Goal: Task Accomplishment & Management: Complete application form

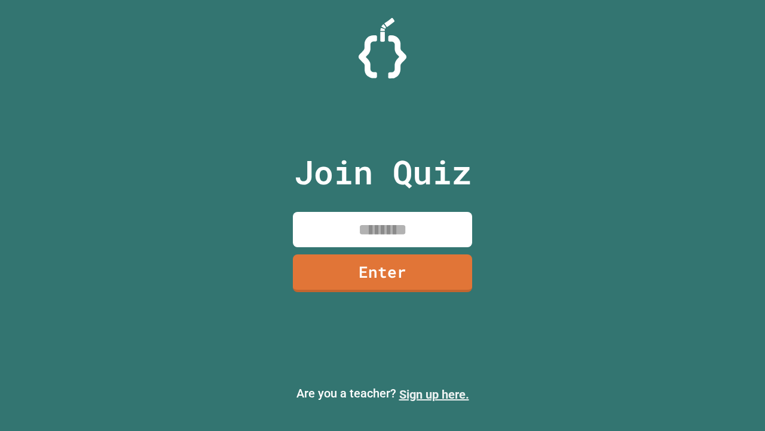
click at [434, 394] on link "Sign up here." at bounding box center [434, 394] width 70 height 14
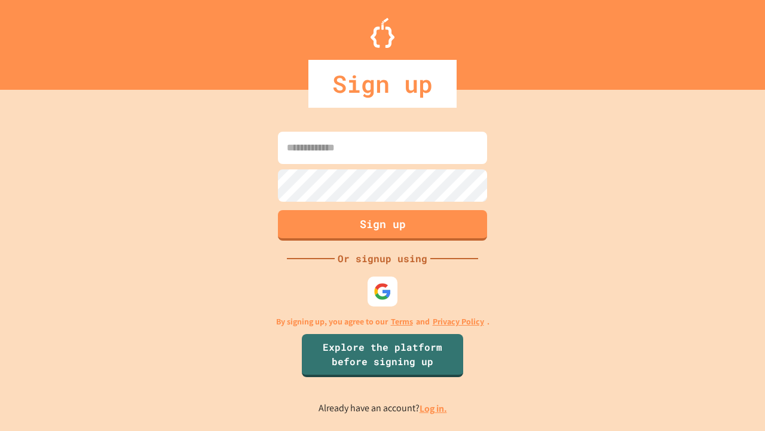
click at [434, 408] on link "Log in." at bounding box center [434, 408] width 28 height 13
